Goal: Information Seeking & Learning: Learn about a topic

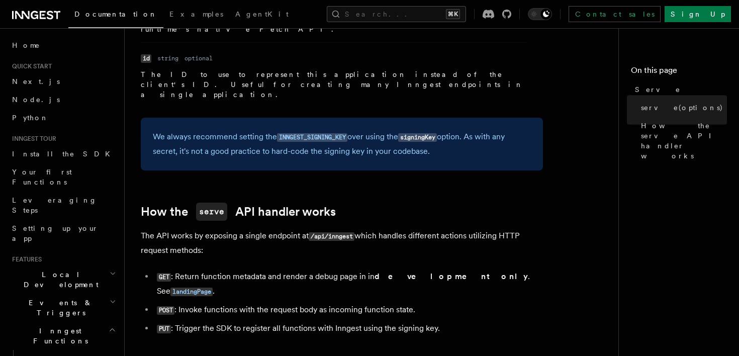
scroll to position [1037, 0]
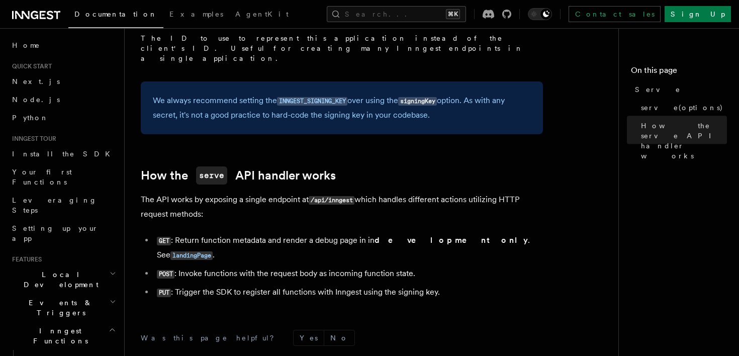
drag, startPoint x: 141, startPoint y: 43, endPoint x: 227, endPoint y: 400, distance: 367.9
copy article "References TypeScript SDK Serve Serve The serve() API handler is used to serve …"
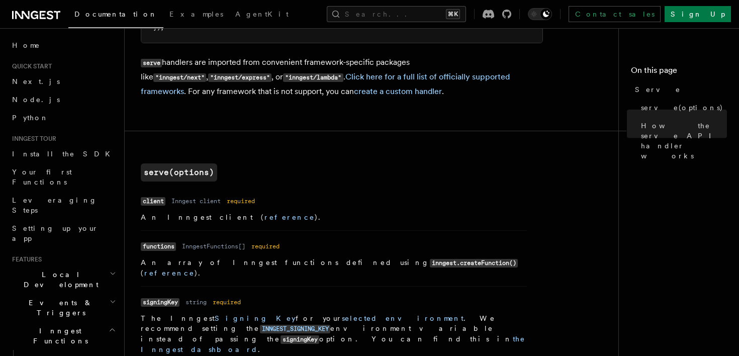
scroll to position [215, 0]
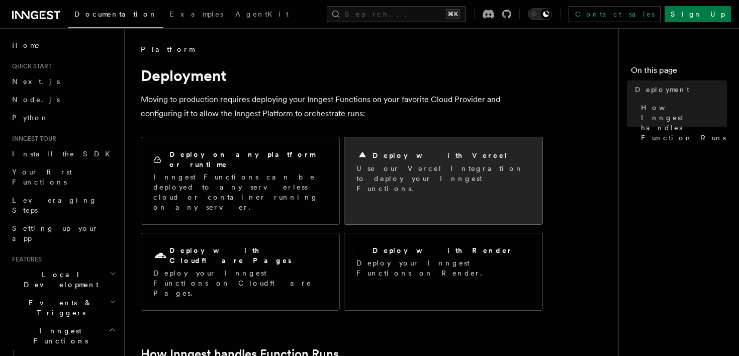
scroll to position [239, 0]
